Goal: Task Accomplishment & Management: Complete application form

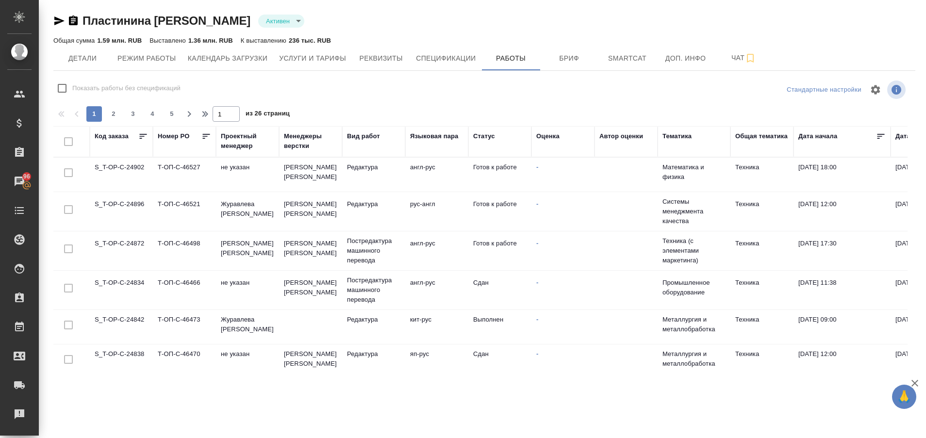
click at [124, 170] on td "S_T-OP-C-24902" at bounding box center [121, 175] width 63 height 34
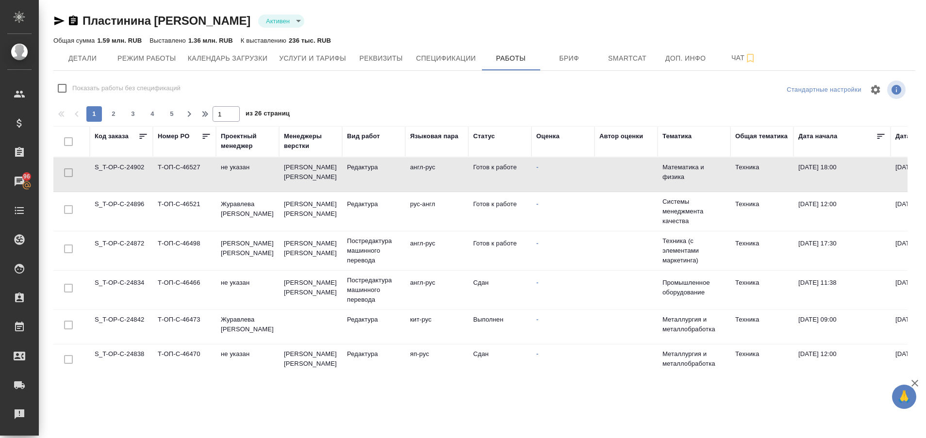
click at [124, 170] on td "S_T-OP-C-24902" at bounding box center [121, 175] width 63 height 34
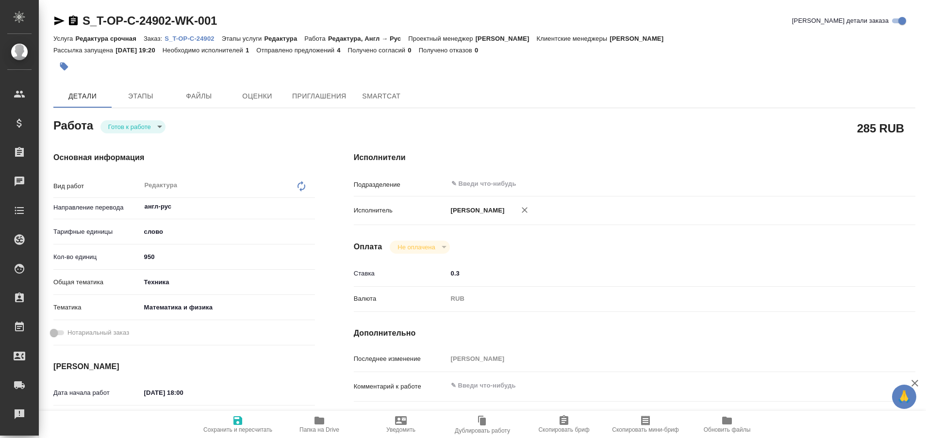
type textarea "x"
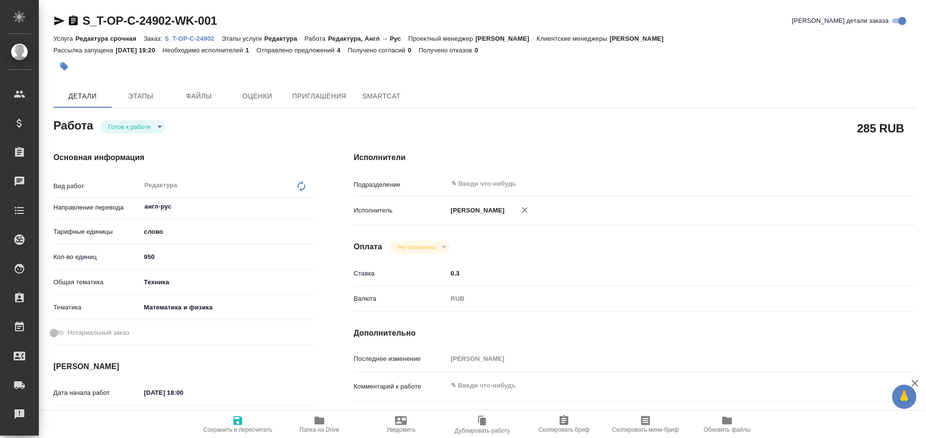
type textarea "x"
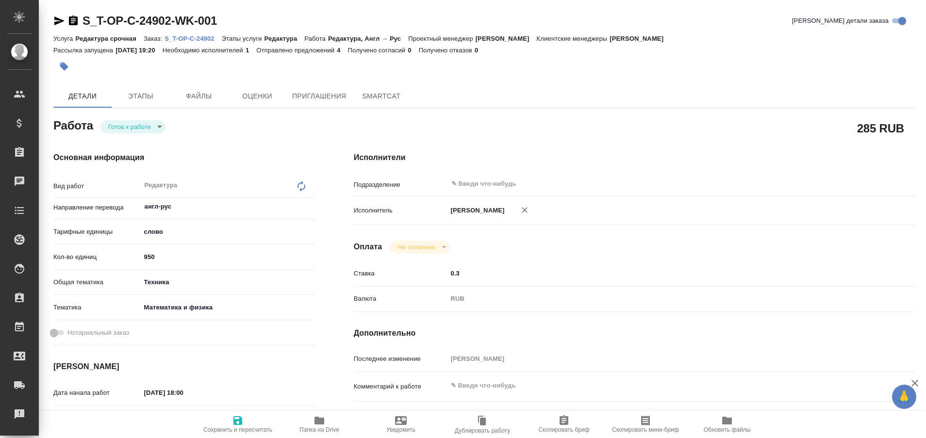
type textarea "x"
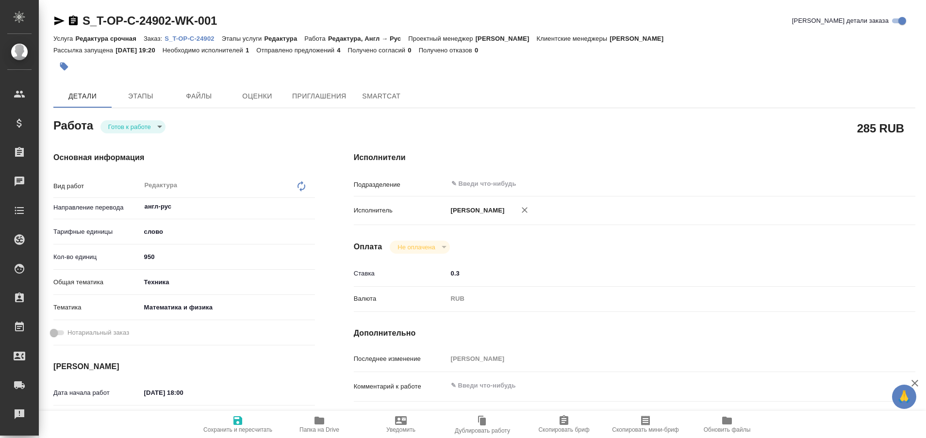
type textarea "x"
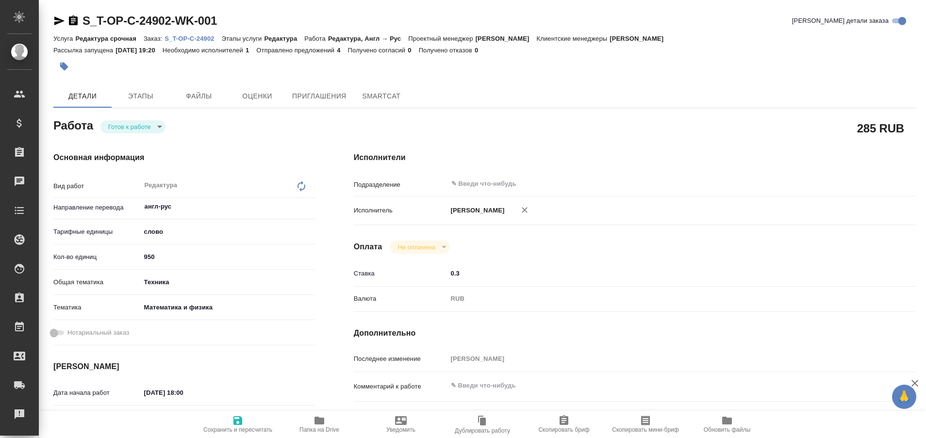
type textarea "x"
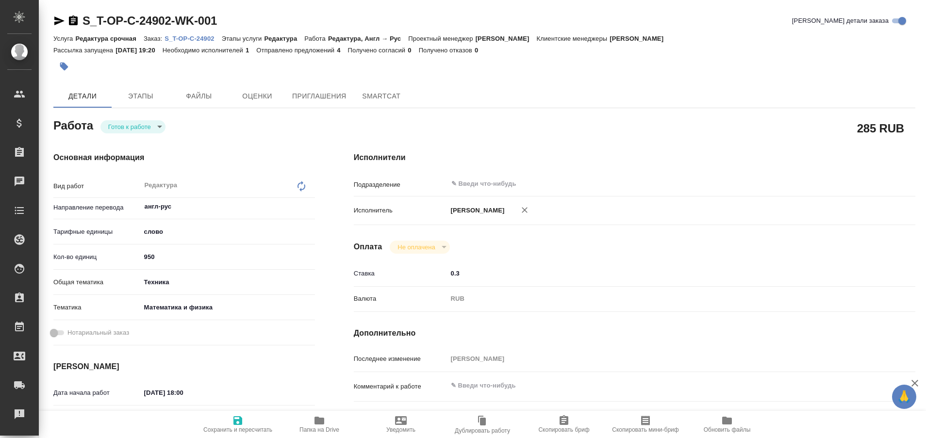
type textarea "x"
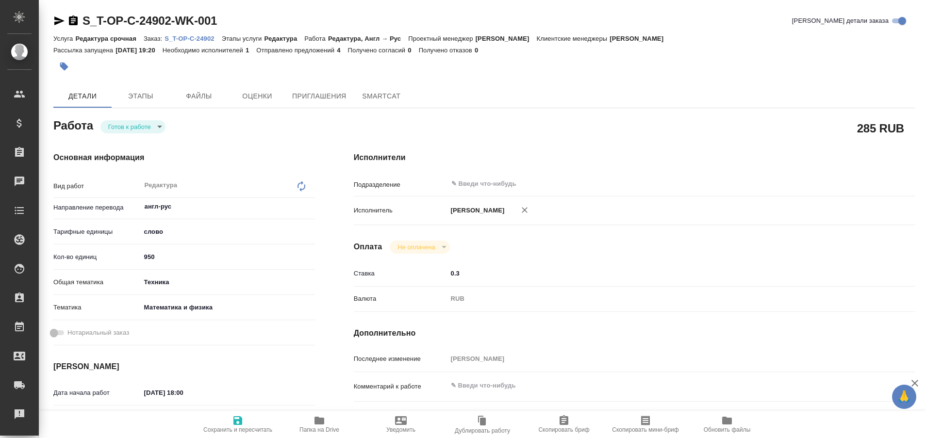
type textarea "x"
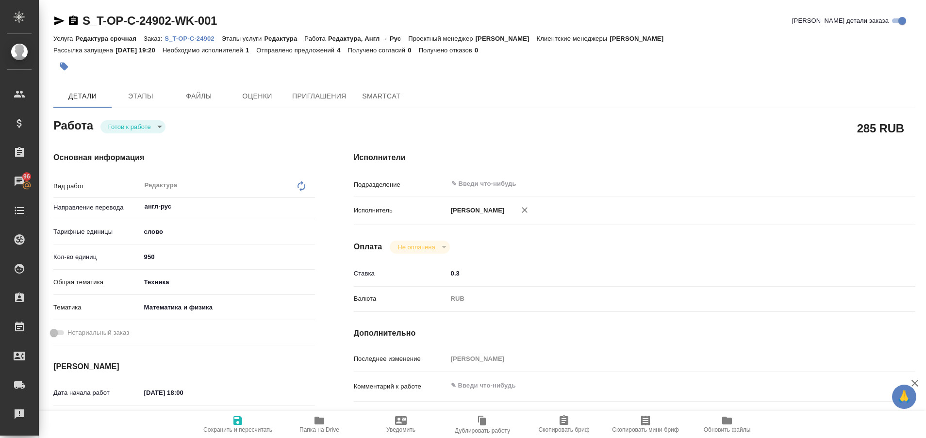
type textarea "x"
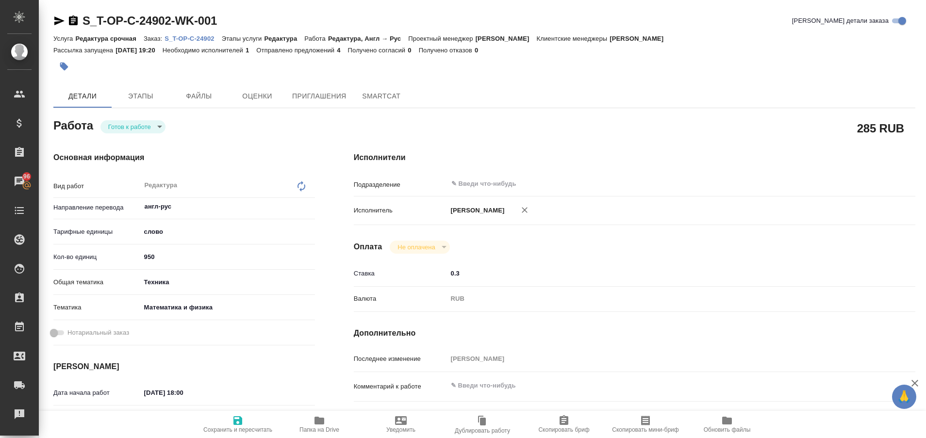
type textarea "x"
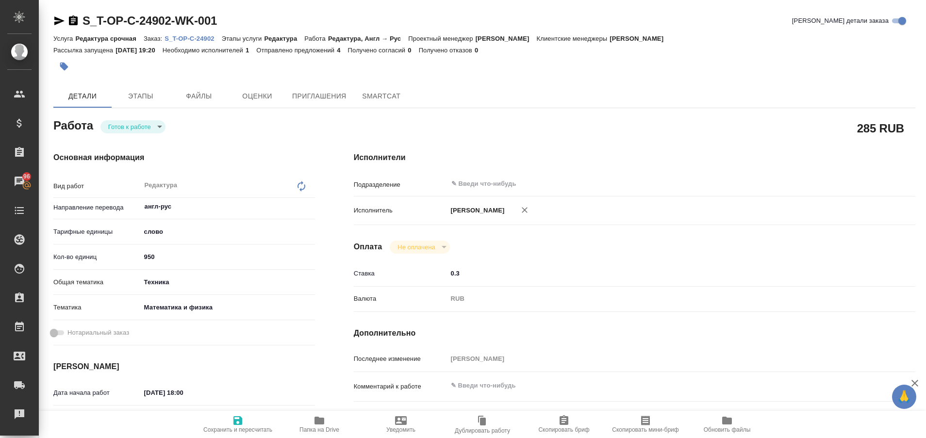
click at [205, 38] on p "S_T-OP-C-24902" at bounding box center [193, 38] width 57 height 7
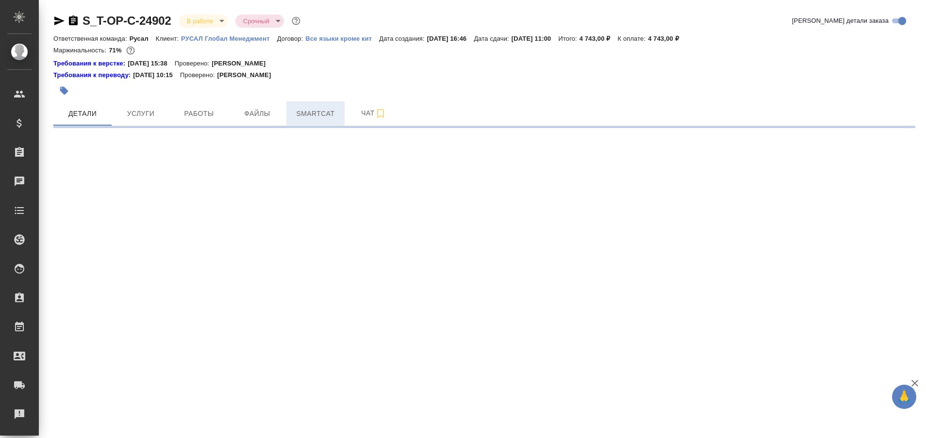
select select "RU"
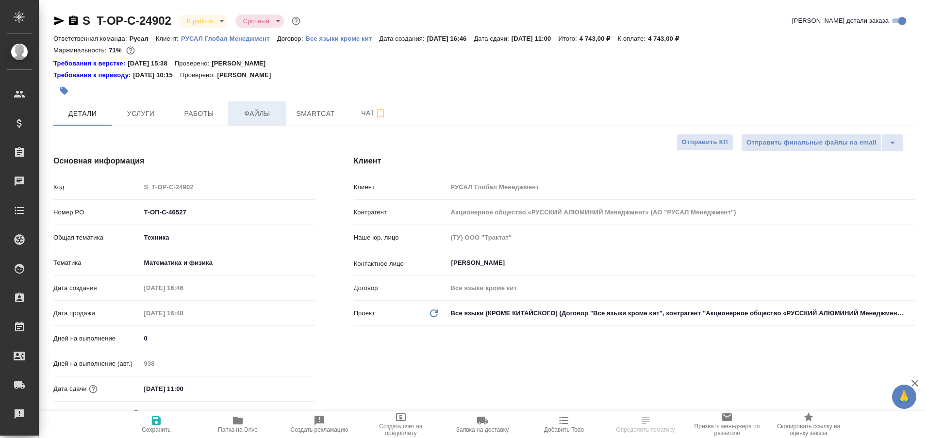
type textarea "x"
click at [205, 115] on span "Работы" at bounding box center [199, 114] width 47 height 12
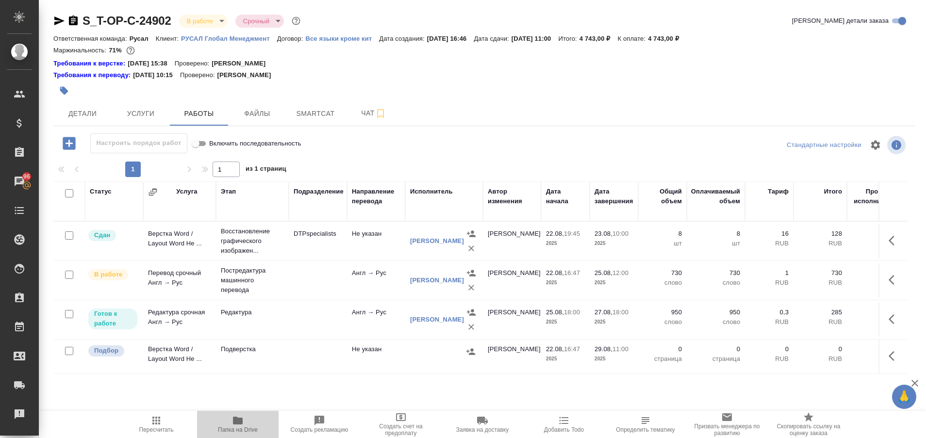
click at [237, 431] on span "Папка на Drive" at bounding box center [238, 430] width 40 height 7
